Goal: Task Accomplishment & Management: Manage account settings

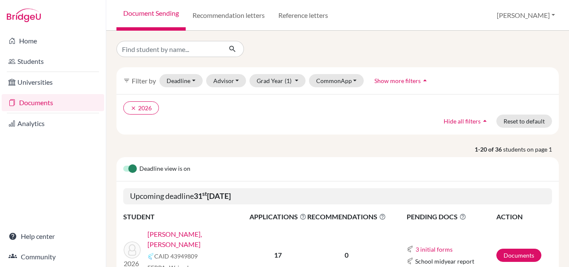
scroll to position [128, 0]
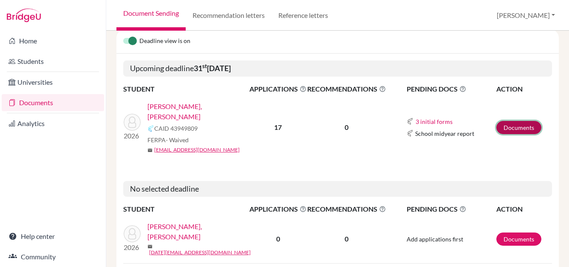
click at [510, 128] on link "Documents" at bounding box center [519, 127] width 45 height 13
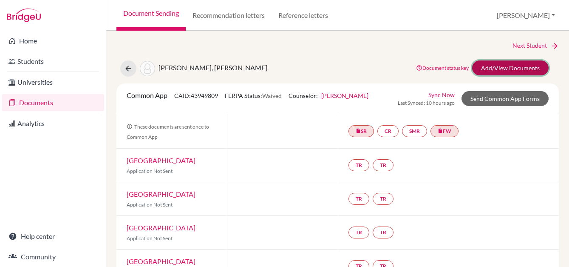
click at [515, 70] on link "Add/View Documents" at bounding box center [510, 67] width 77 height 15
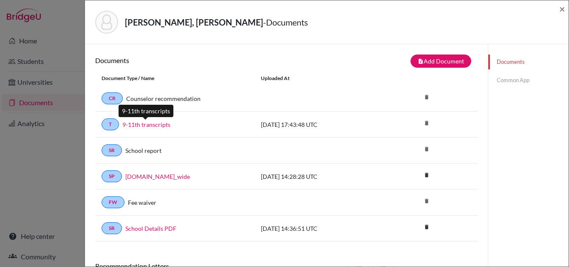
click at [152, 125] on link "9-11th transcripts" at bounding box center [146, 124] width 48 height 9
